Goal: Transaction & Acquisition: Purchase product/service

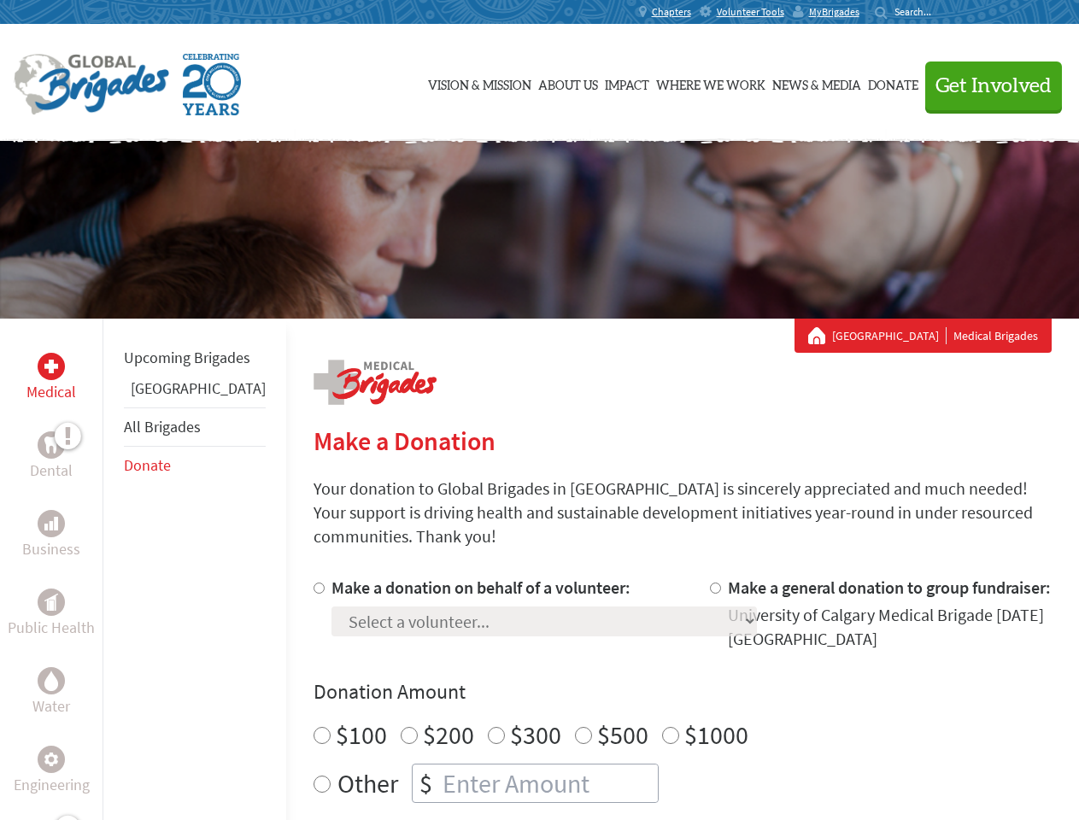
click at [943, 12] on div "Search for:" at bounding box center [909, 12] width 68 height 14
click at [986, 85] on span "Get Involved" at bounding box center [993, 86] width 116 height 21
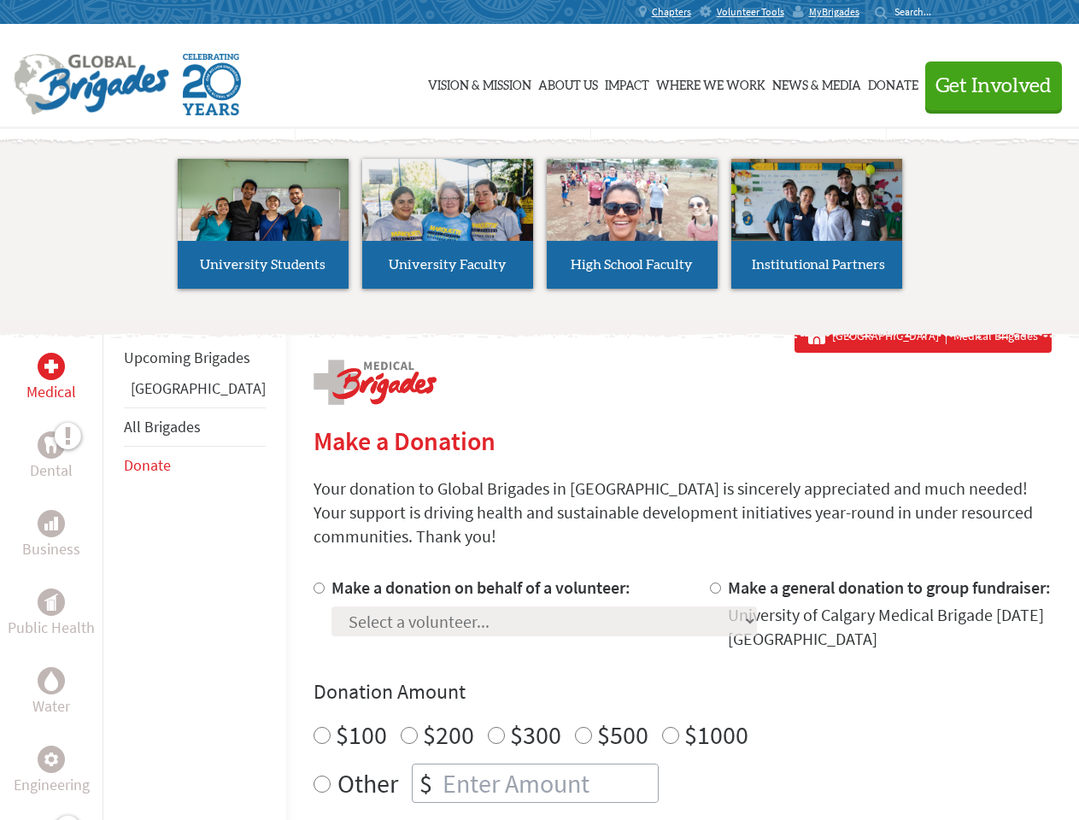
click at [540, 230] on li "High School Faculty" at bounding box center [632, 223] width 185 height 157
click at [113, 569] on div "Upcoming Brigades Panama All Brigades Donate" at bounding box center [195, 729] width 184 height 820
click at [653, 686] on div "Donation Amount $100 $200 $300 $500 $1000 Other $" at bounding box center [683, 740] width 738 height 125
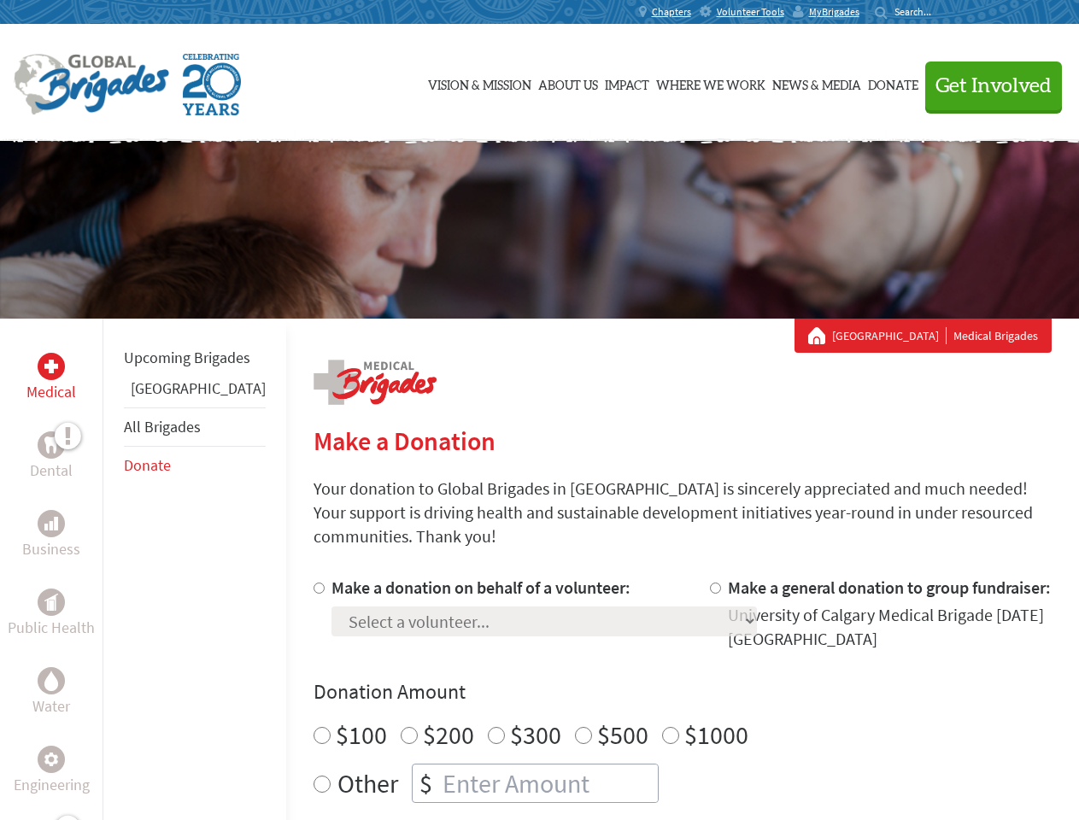
click at [314, 583] on input "Make a donation on behalf of a volunteer:" at bounding box center [319, 588] width 11 height 11
radio input "true"
click at [710, 583] on input "Make a general donation to group fundraiser:" at bounding box center [715, 588] width 11 height 11
radio input "true"
